Goal: Check status: Check status

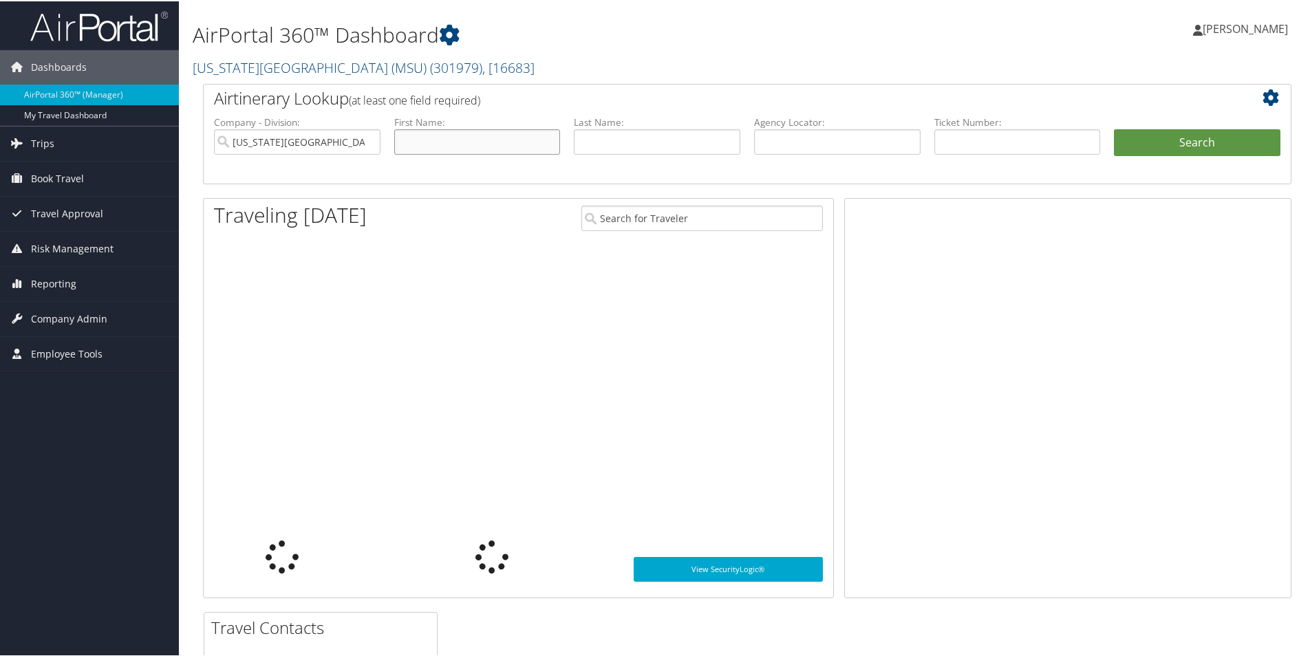
click at [475, 144] on input "text" at bounding box center [477, 140] width 166 height 25
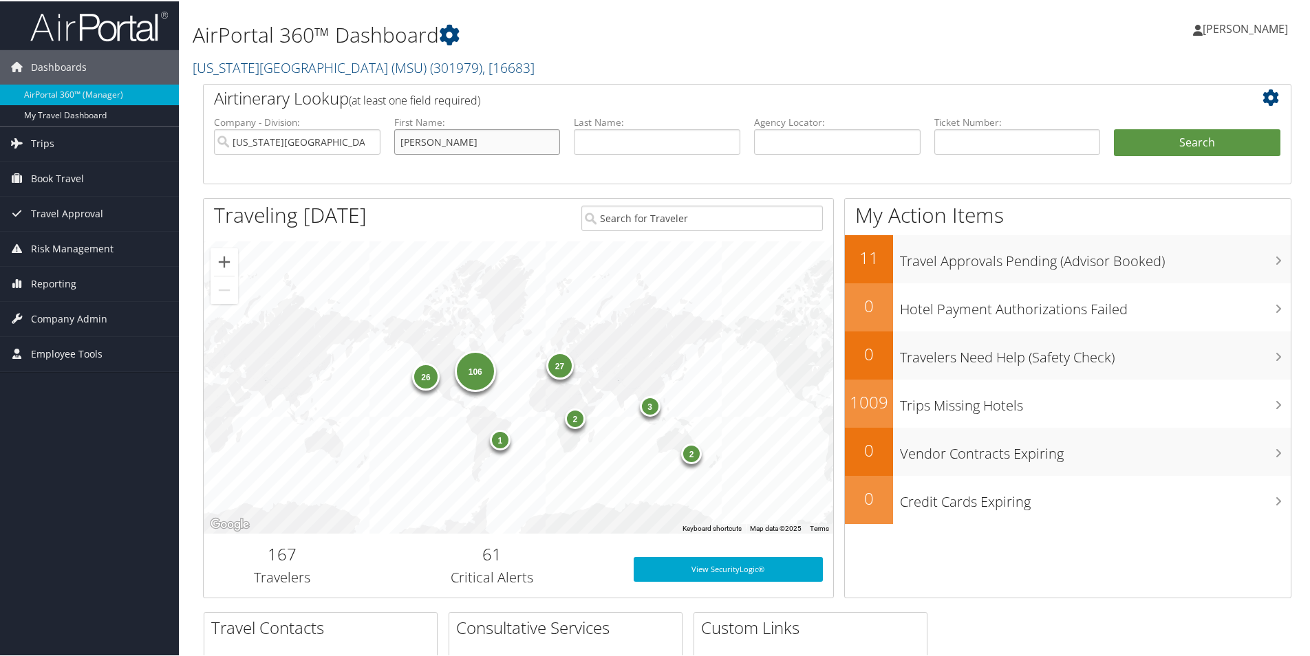
type input "[PERSON_NAME]"
click at [1114, 128] on button "Search" at bounding box center [1197, 142] width 166 height 28
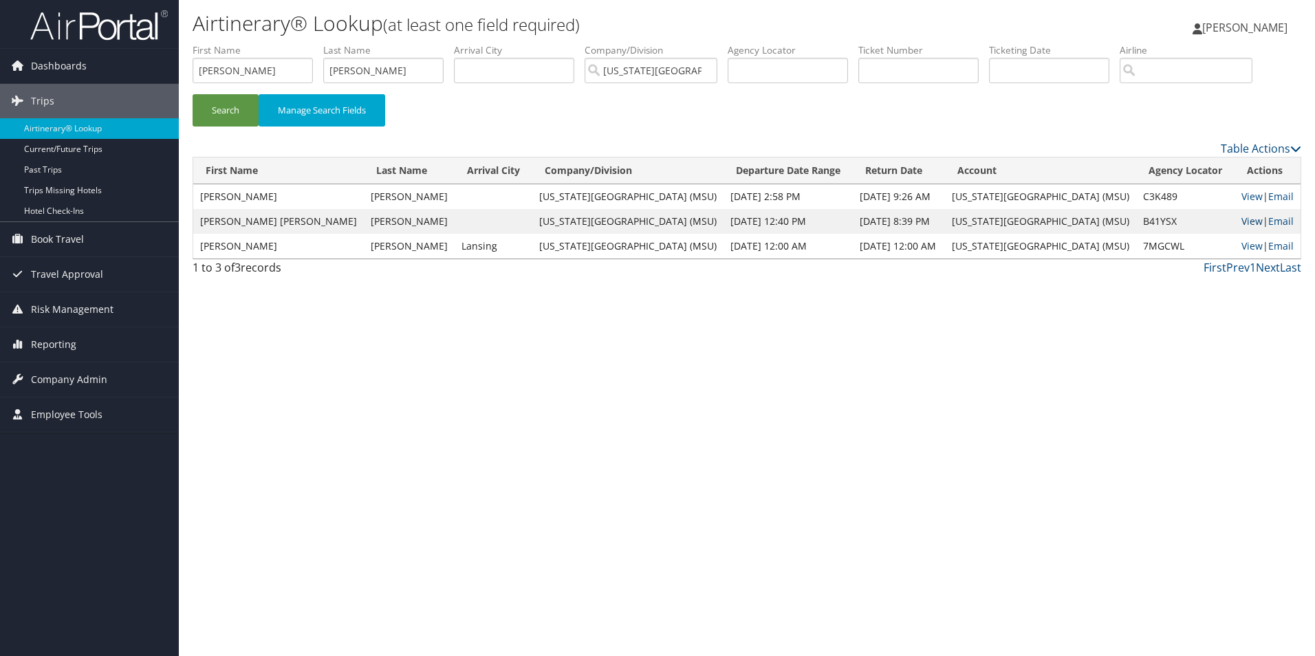
click at [1242, 217] on link "View" at bounding box center [1252, 221] width 21 height 13
